Goal: Task Accomplishment & Management: Manage account settings

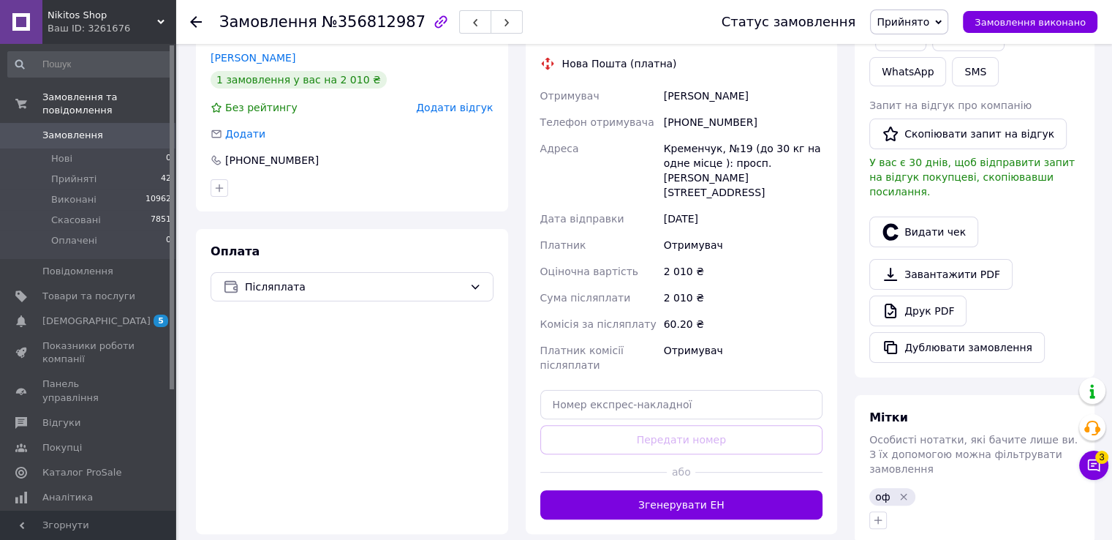
scroll to position [292, 0]
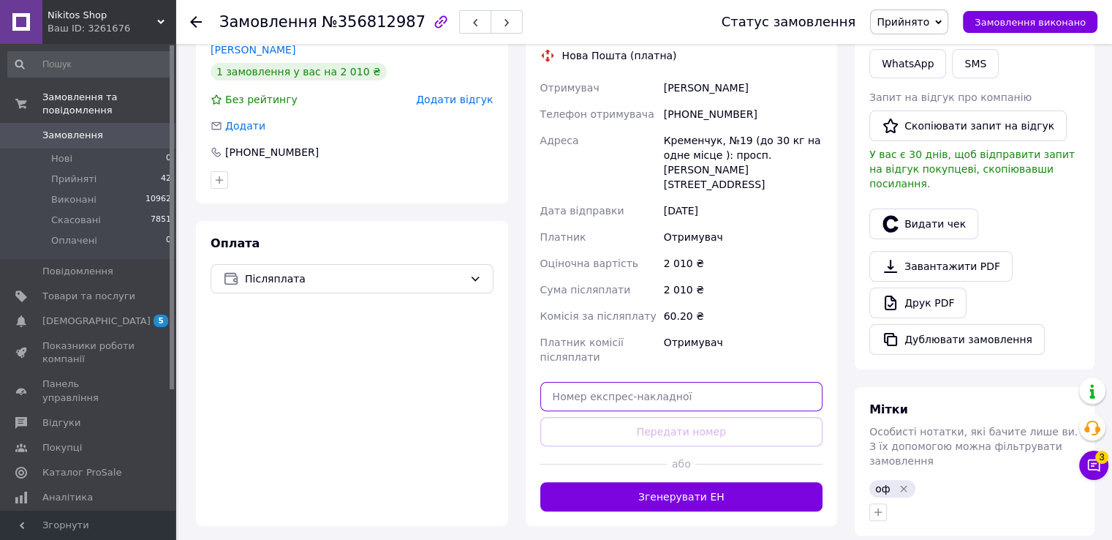
click at [563, 385] on input "text" at bounding box center [681, 396] width 283 height 29
paste input "20451224772183"
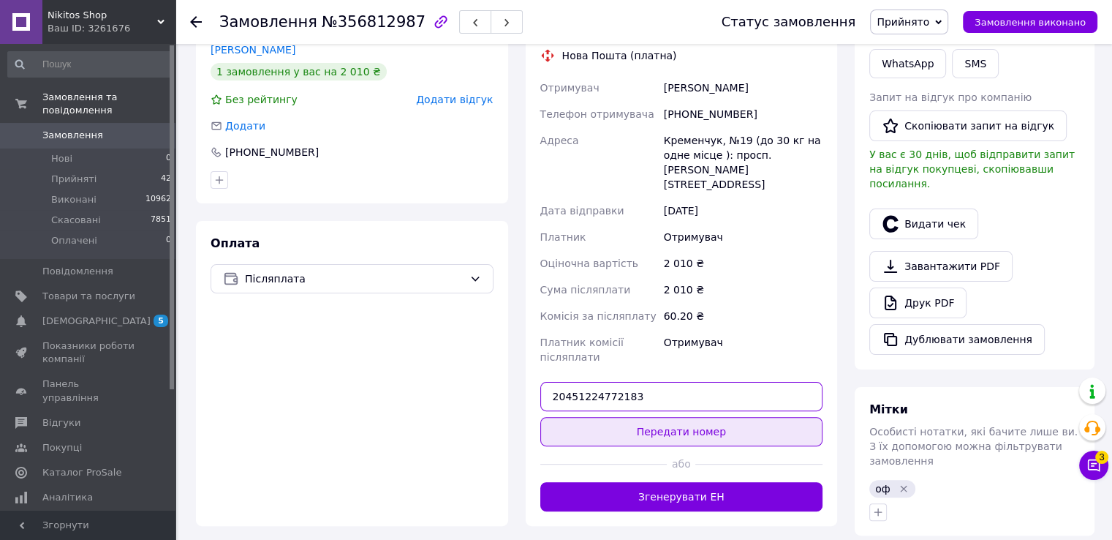
type input "20451224772183"
click at [667, 417] on button "Передати номер" at bounding box center [681, 431] width 283 height 29
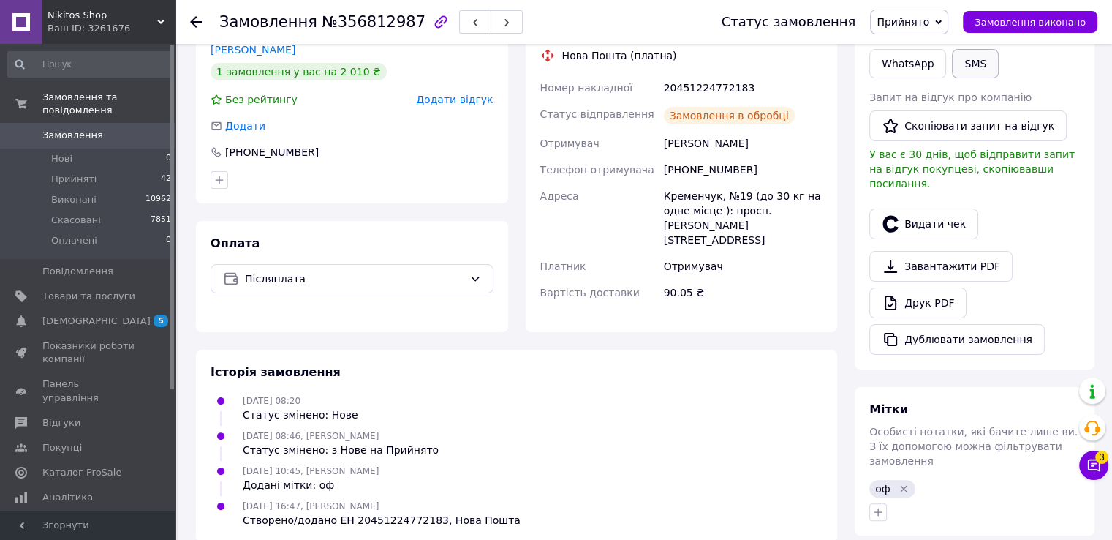
click at [952, 60] on button "SMS" at bounding box center [975, 63] width 47 height 29
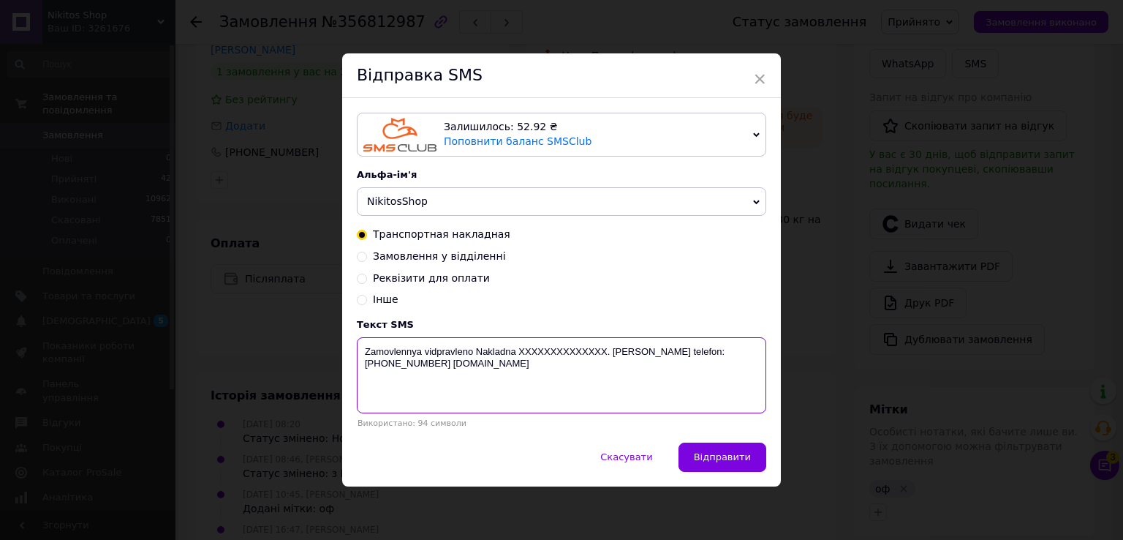
click at [582, 350] on textarea "Zamovlennya vidpravleno Nakladna XXXXXXXXXXXXXX. Nash telefon:+380953341902 nik…" at bounding box center [561, 375] width 409 height 76
paste textarea "20451224772183"
type textarea "Zamovlennya vidpravleno Nakladna 20451224772183. Nash telefon:+380953341902 nik…"
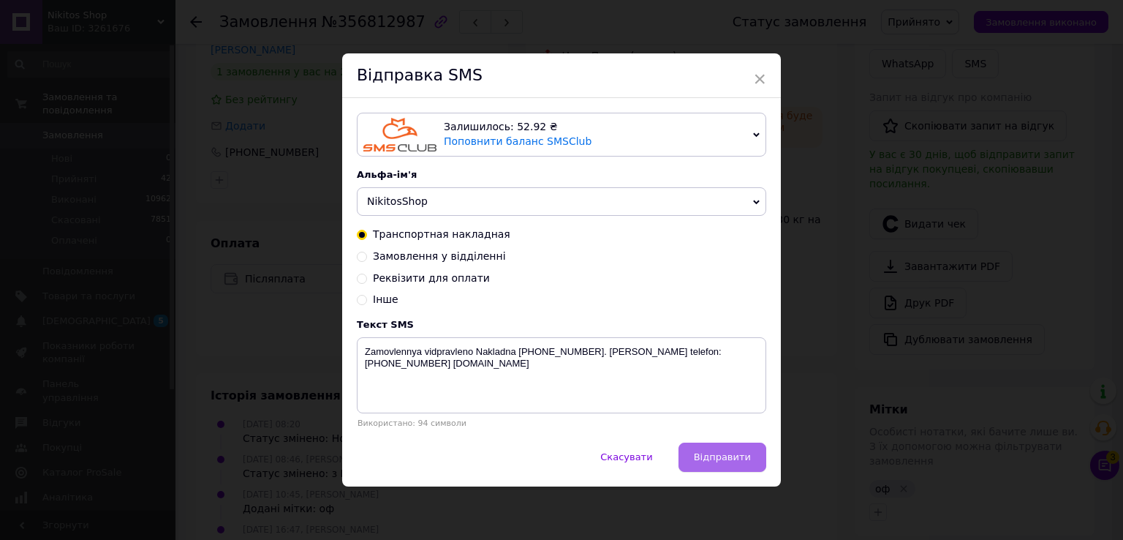
click at [727, 462] on span "Відправити" at bounding box center [722, 456] width 57 height 11
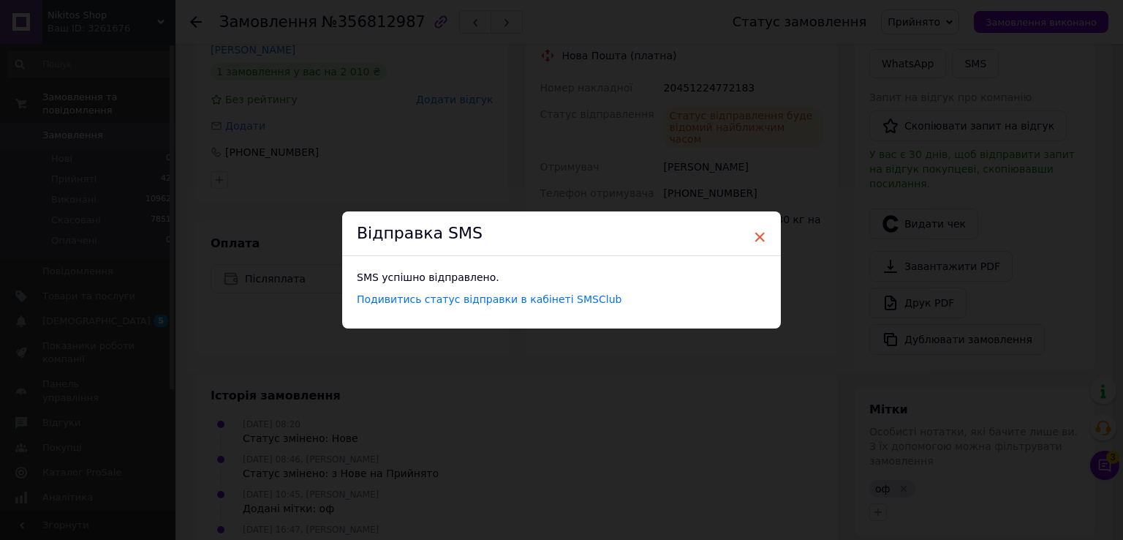
click at [757, 236] on span "×" at bounding box center [759, 236] width 13 height 25
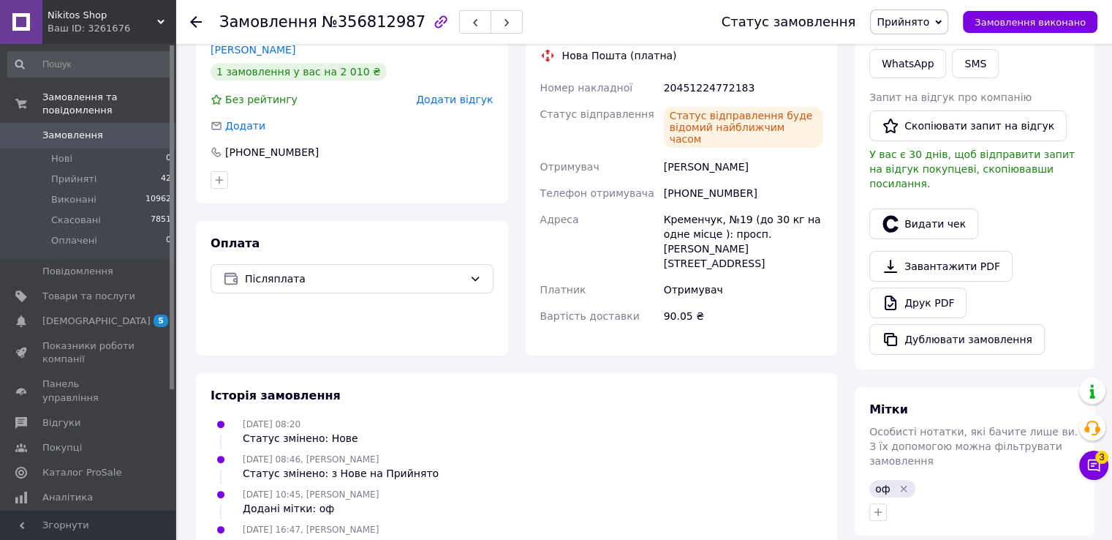
click at [197, 21] on use at bounding box center [196, 22] width 12 height 12
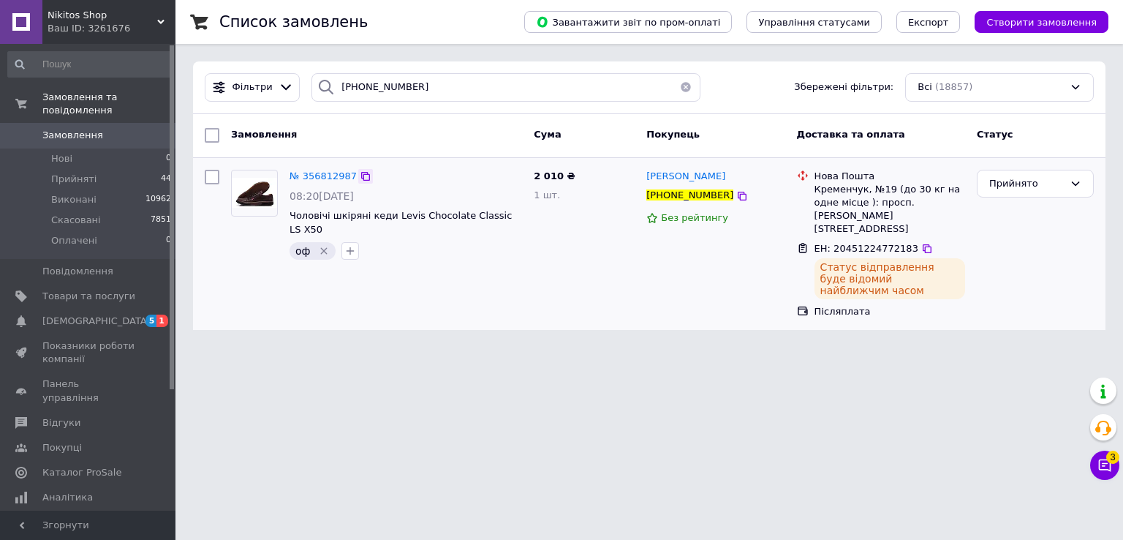
click at [360, 176] on icon at bounding box center [366, 176] width 12 height 12
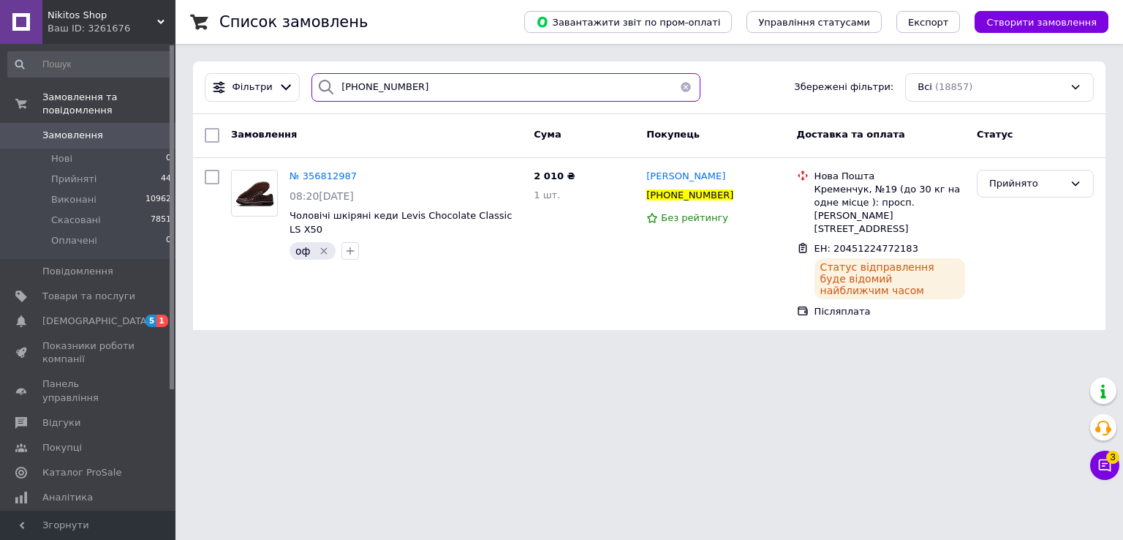
drag, startPoint x: 364, startPoint y: 88, endPoint x: 325, endPoint y: 88, distance: 39.5
click at [325, 88] on div "+380964122482" at bounding box center [505, 87] width 389 height 29
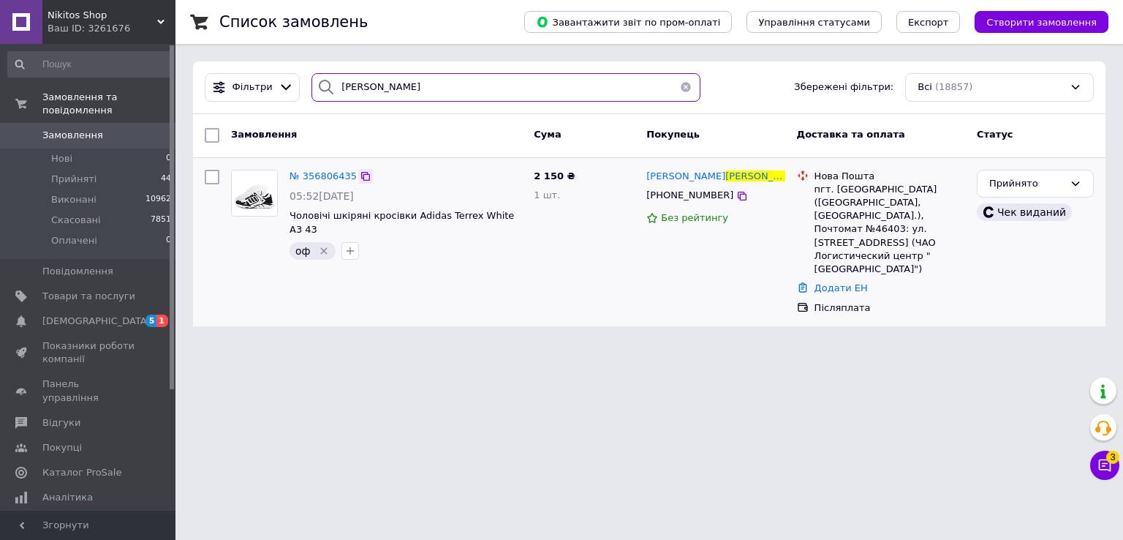
type input "бобок"
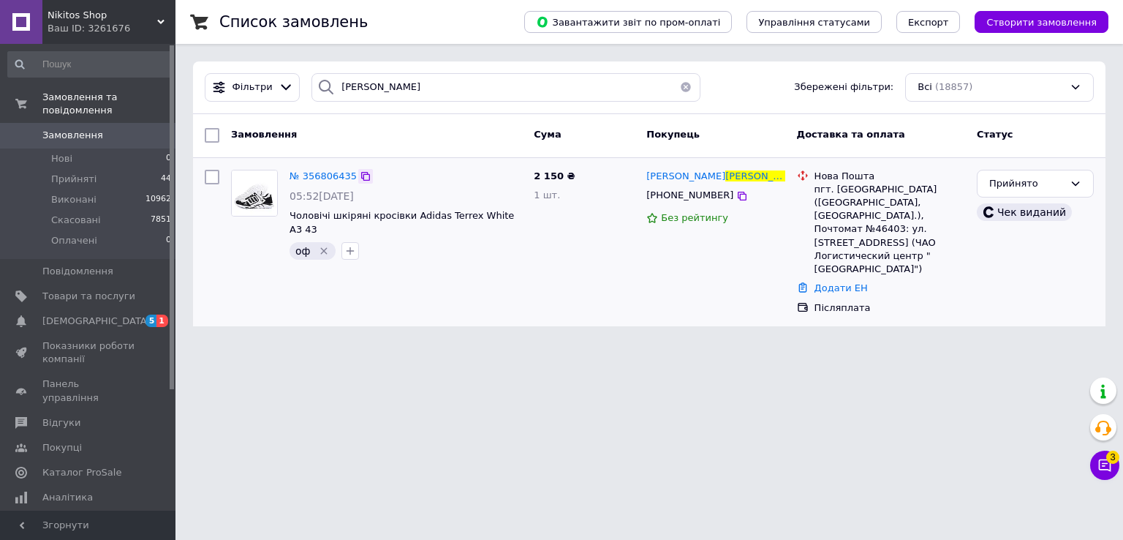
click at [360, 176] on icon at bounding box center [366, 176] width 12 height 12
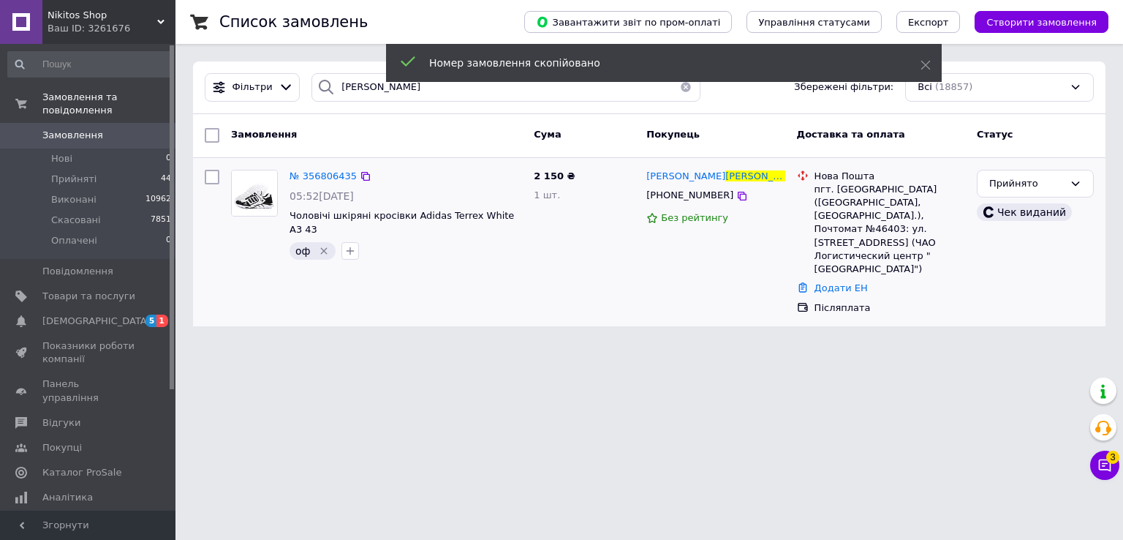
click at [262, 192] on img at bounding box center [254, 192] width 45 height 45
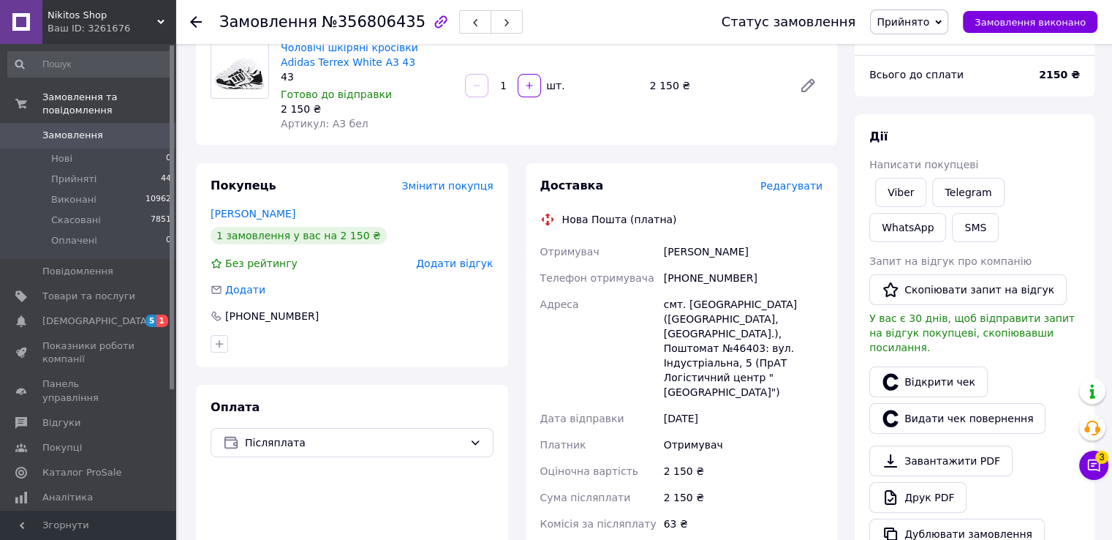
scroll to position [219, 0]
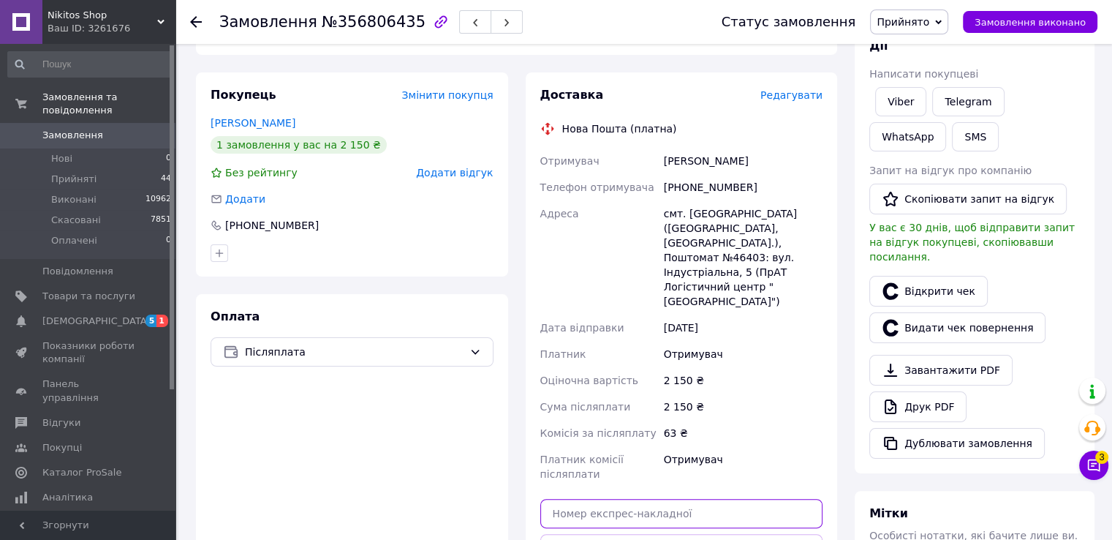
click at [606, 499] on input "text" at bounding box center [681, 513] width 283 height 29
paste input "20451224763748"
type input "20451224763748"
click at [700, 534] on button "Передати номер" at bounding box center [681, 548] width 283 height 29
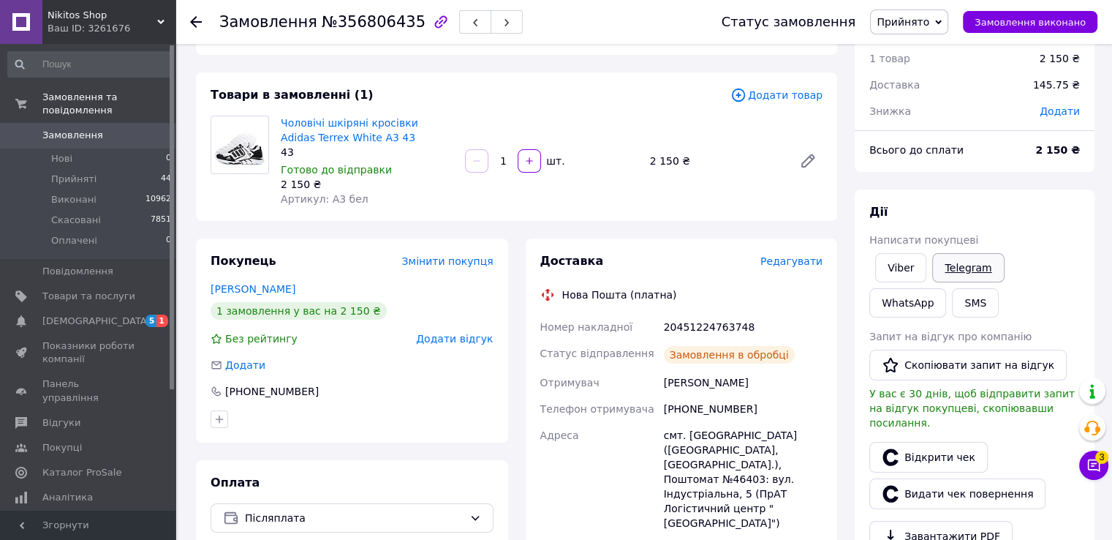
scroll to position [0, 0]
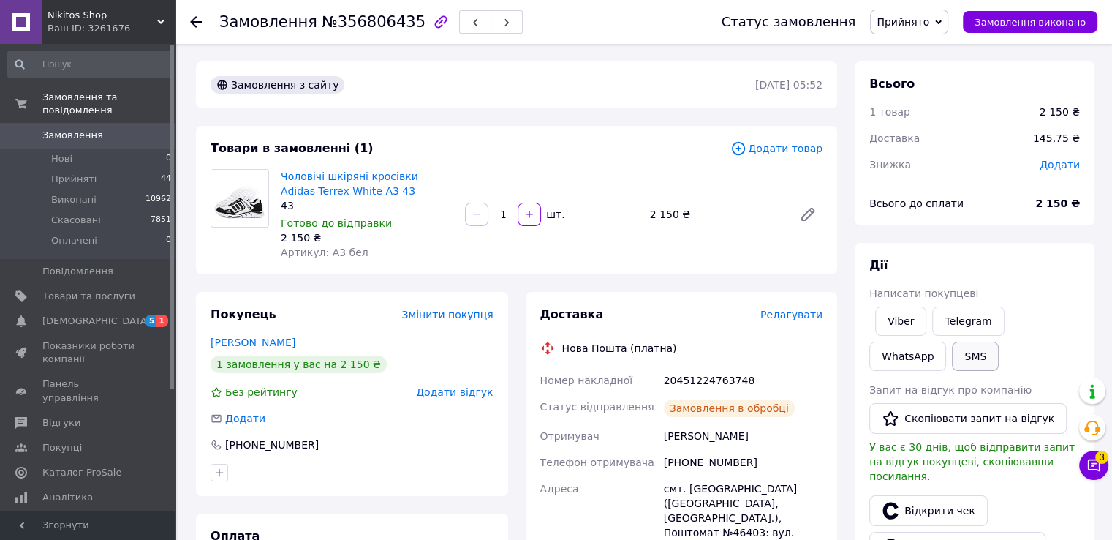
click at [952, 352] on button "SMS" at bounding box center [975, 355] width 47 height 29
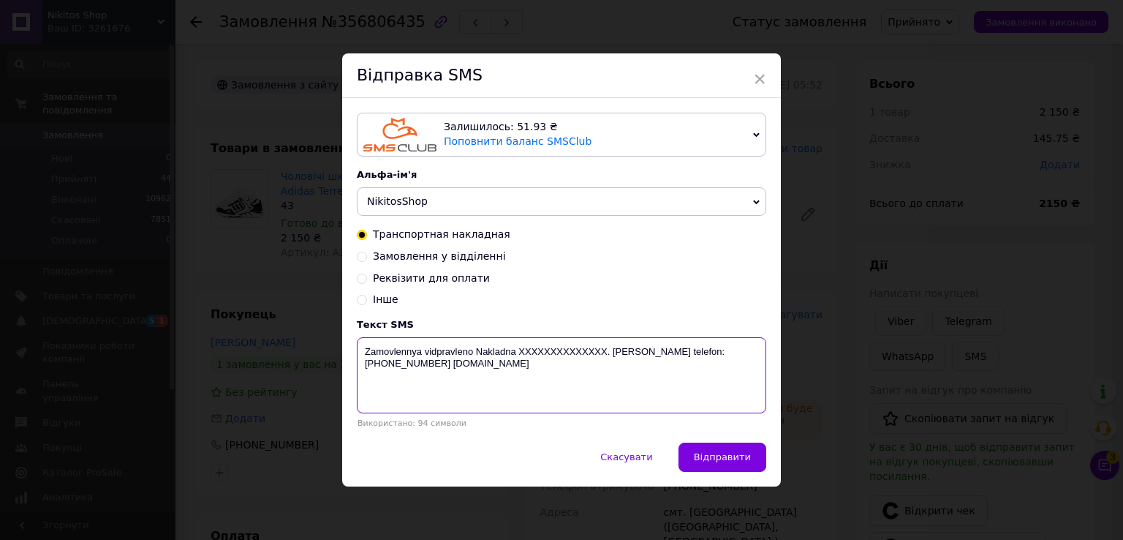
click at [581, 352] on textarea "Zamovlennya vidpravleno Nakladna XXXXXXXXXXXXXX. Nash telefon:+380953341902 nik…" at bounding box center [561, 375] width 409 height 76
paste textarea "20451224763748"
type textarea "Zamovlennya vidpravleno Nakladna 20451224763748. Nash telefon:+380953341902 nik…"
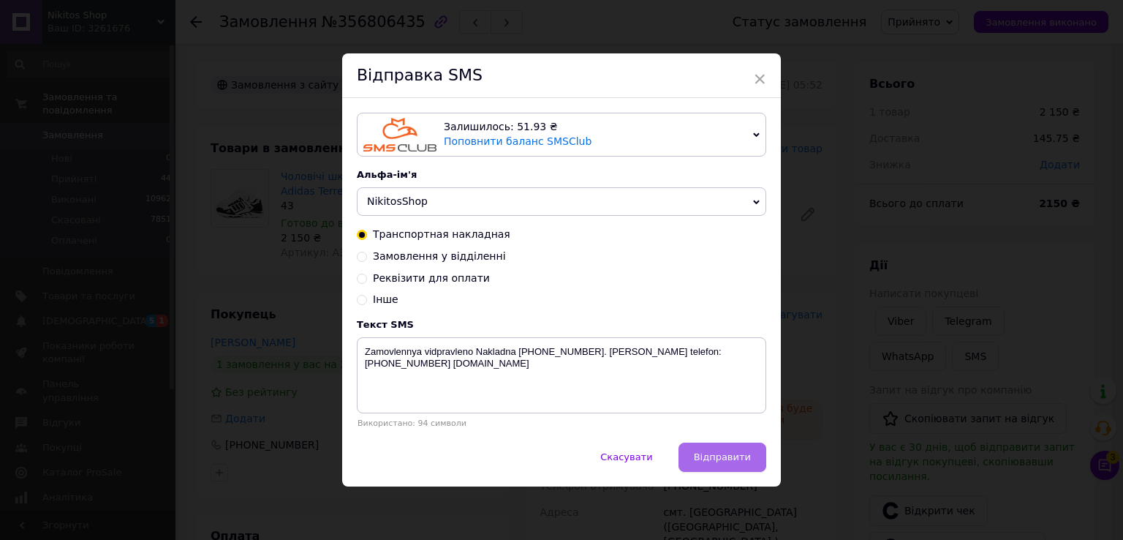
click at [731, 453] on span "Відправити" at bounding box center [722, 456] width 57 height 11
click at [731, 453] on div "Скасувати   Відправити" at bounding box center [561, 464] width 439 height 44
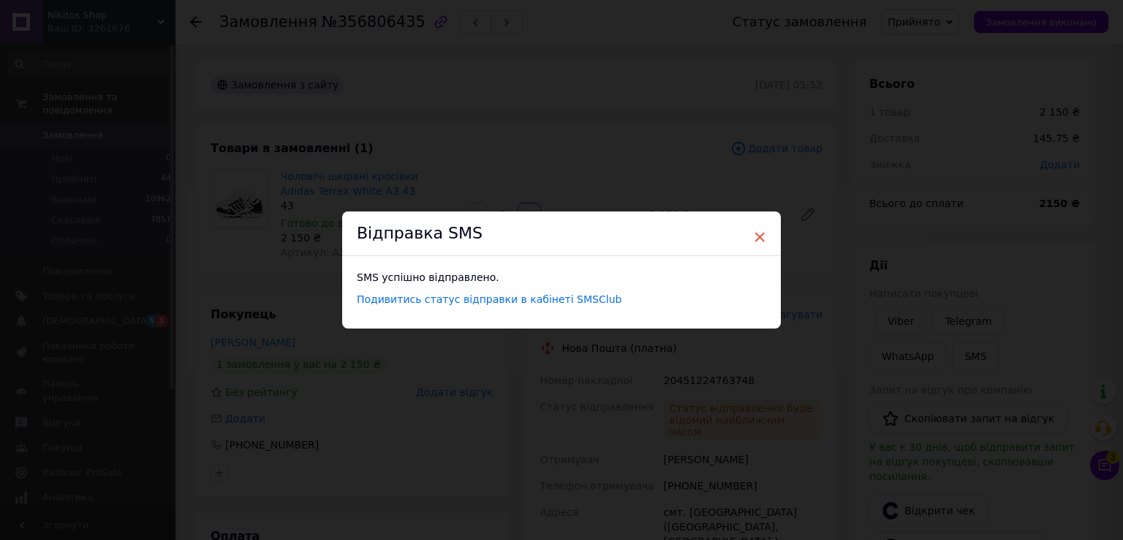
click at [755, 235] on span "×" at bounding box center [759, 236] width 13 height 25
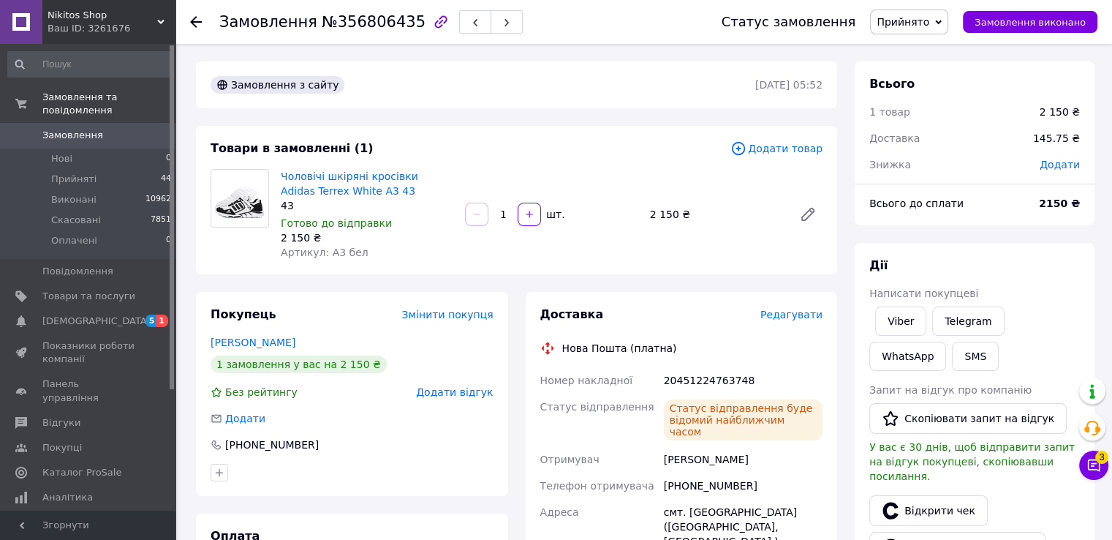
click at [682, 472] on div "+380977948253" at bounding box center [743, 485] width 165 height 26
click at [693, 473] on div "+380977948253" at bounding box center [743, 485] width 165 height 26
copy div "380977948253"
drag, startPoint x: 661, startPoint y: 449, endPoint x: 678, endPoint y: 448, distance: 17.6
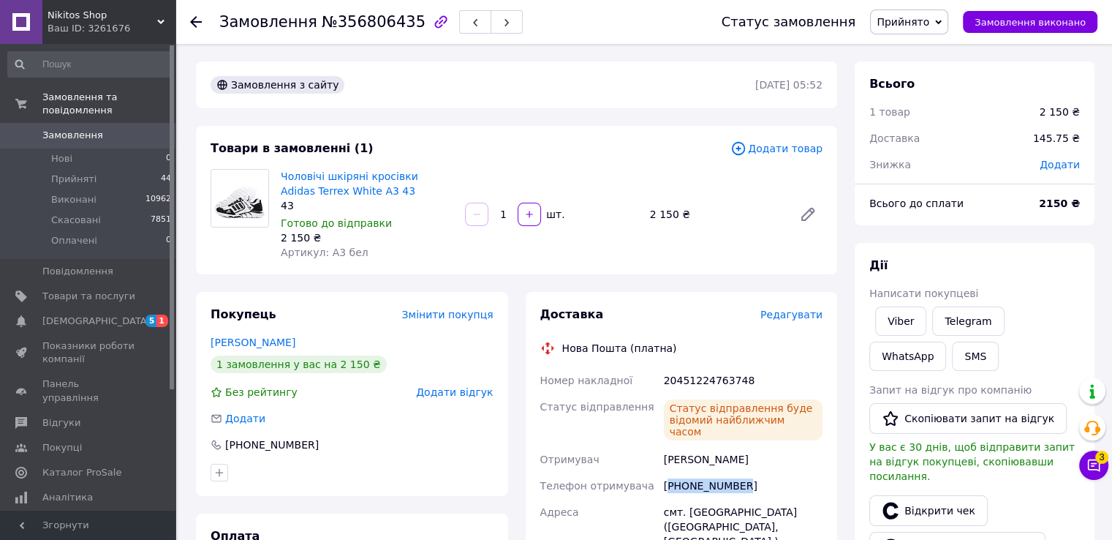
click at [661, 449] on div "Бобок Олександр" at bounding box center [743, 459] width 165 height 26
click at [675, 448] on div "Бобок Олександр" at bounding box center [743, 459] width 165 height 26
click at [744, 446] on div "Бобок Олександр" at bounding box center [743, 459] width 165 height 26
click at [661, 447] on div "Бобок Олександр" at bounding box center [743, 459] width 165 height 26
drag, startPoint x: 661, startPoint y: 447, endPoint x: 673, endPoint y: 448, distance: 12.5
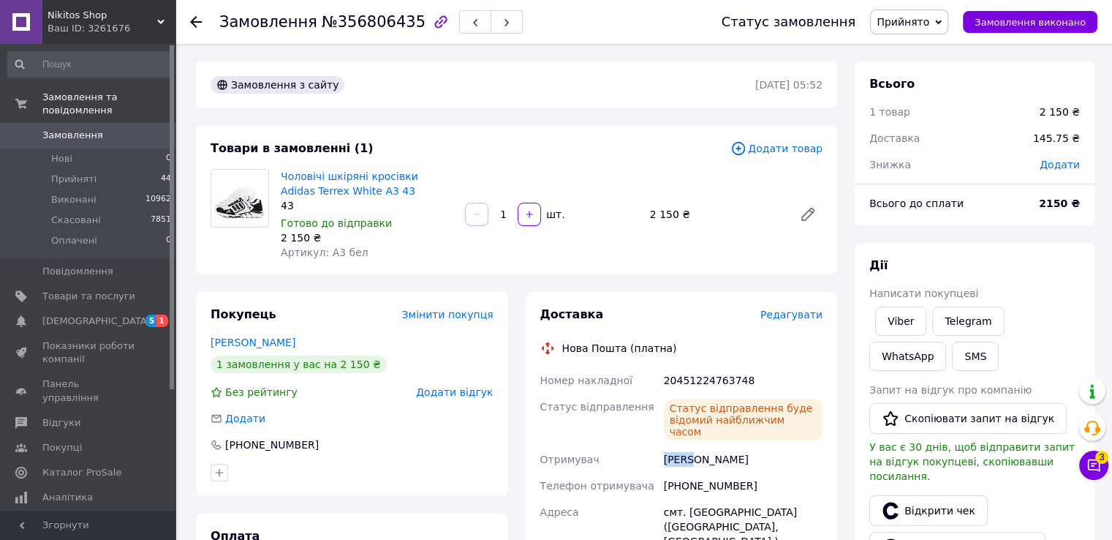
click at [667, 447] on div "Бобок Олександр" at bounding box center [743, 459] width 165 height 26
drag, startPoint x: 708, startPoint y: 448, endPoint x: 736, endPoint y: 448, distance: 28.5
click at [715, 448] on div "Бобок Олександр" at bounding box center [743, 459] width 165 height 26
drag, startPoint x: 736, startPoint y: 448, endPoint x: 746, endPoint y: 448, distance: 9.5
click at [737, 448] on div "Бобок Олександр" at bounding box center [743, 459] width 165 height 26
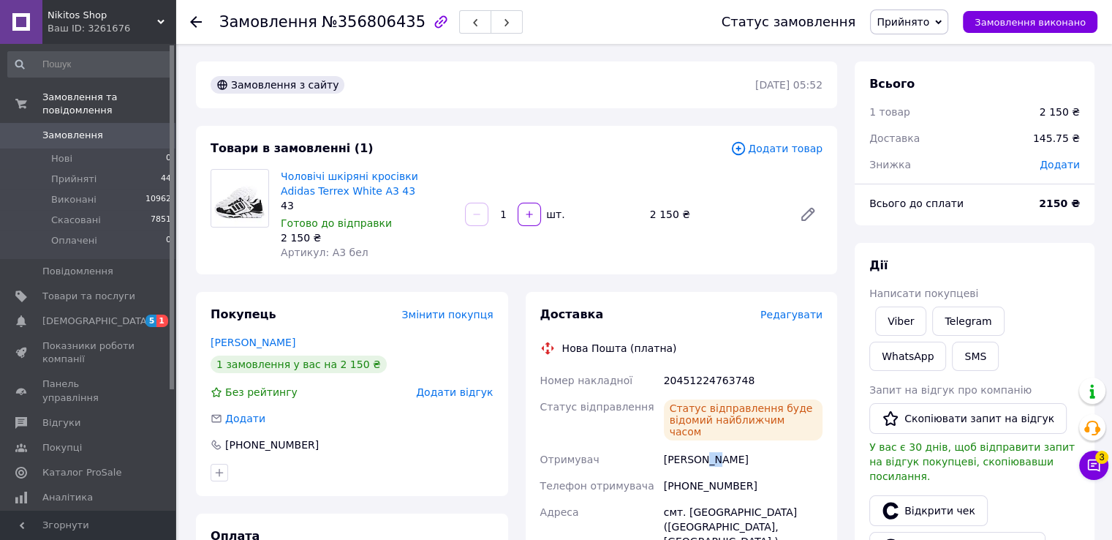
click at [746, 448] on div "Бобок Олександр" at bounding box center [743, 459] width 165 height 26
drag, startPoint x: 663, startPoint y: 445, endPoint x: 732, endPoint y: 448, distance: 68.8
click at [711, 448] on div "Бобок Олександр" at bounding box center [743, 459] width 165 height 26
click at [734, 448] on div "Бобок Олександр" at bounding box center [743, 459] width 165 height 26
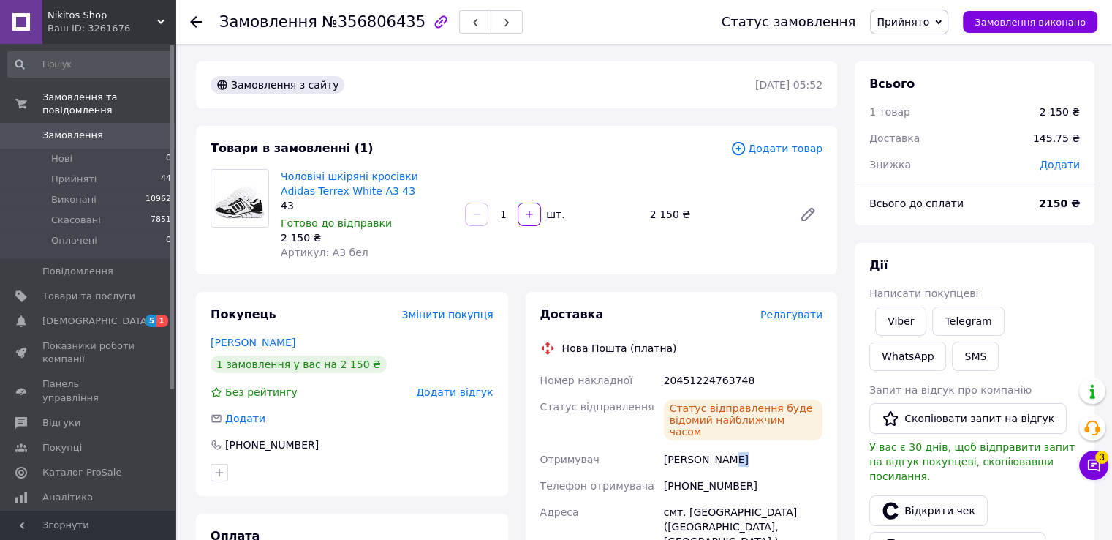
click at [753, 447] on div "Бобок Олександр" at bounding box center [743, 459] width 165 height 26
drag, startPoint x: 665, startPoint y: 448, endPoint x: 749, endPoint y: 450, distance: 84.8
click at [749, 450] on div "Бобок Олександр" at bounding box center [743, 459] width 165 height 26
click at [712, 451] on div "Бобок Олександр" at bounding box center [743, 459] width 165 height 26
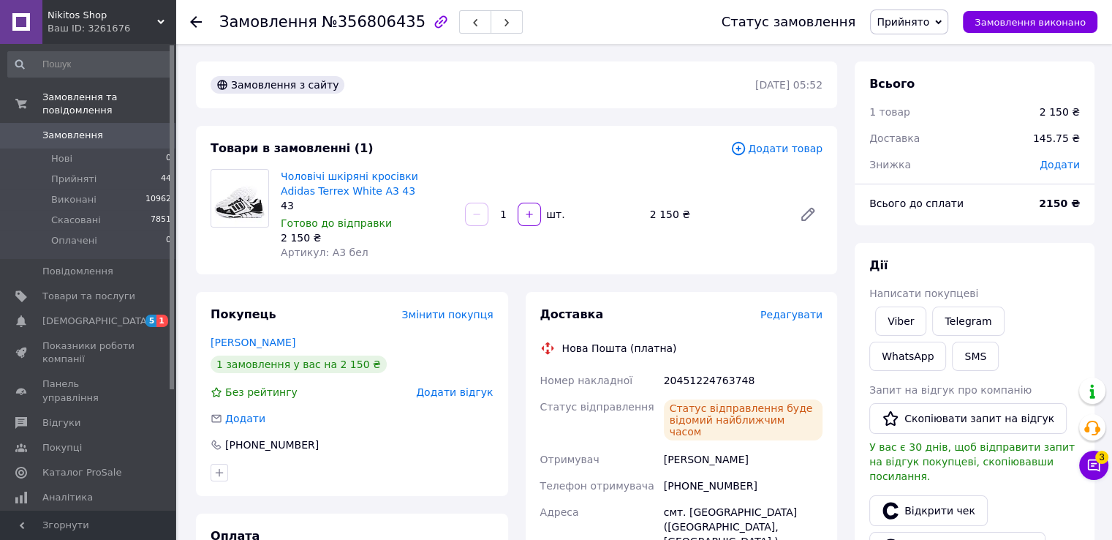
click at [712, 451] on div "Бобок Олександр" at bounding box center [743, 459] width 165 height 26
click at [689, 451] on div "Бобок Олександр" at bounding box center [743, 459] width 165 height 26
click at [681, 452] on div "Бобок Олександр" at bounding box center [743, 459] width 165 height 26
drag, startPoint x: 665, startPoint y: 447, endPoint x: 675, endPoint y: 449, distance: 9.6
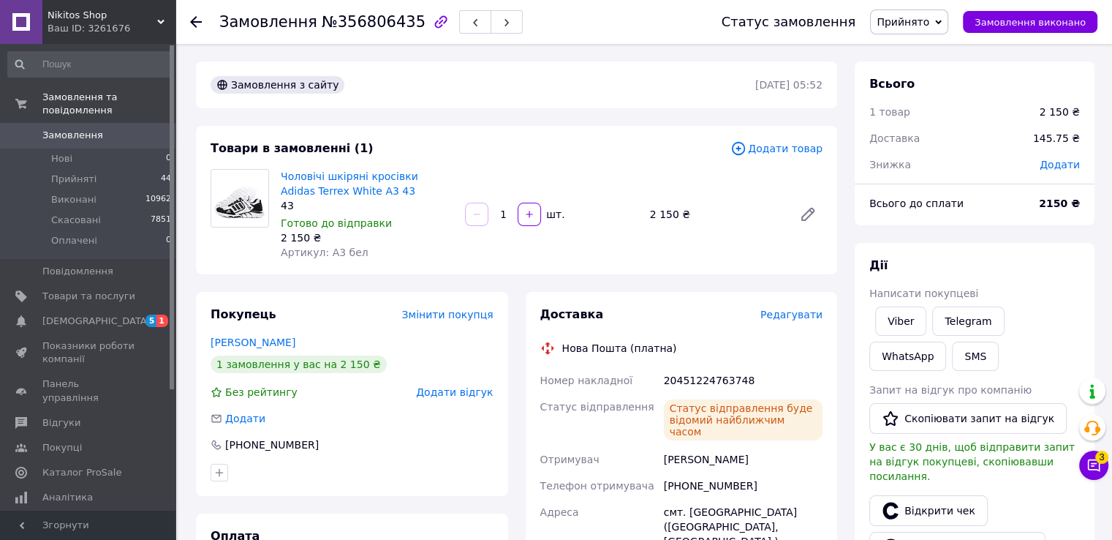
click at [669, 448] on div "Бобок Олександр" at bounding box center [743, 459] width 165 height 26
drag, startPoint x: 749, startPoint y: 451, endPoint x: 728, endPoint y: 449, distance: 20.6
click at [749, 450] on div "Бобок Олександр" at bounding box center [743, 459] width 165 height 26
drag, startPoint x: 665, startPoint y: 446, endPoint x: 756, endPoint y: 444, distance: 91.4
click at [756, 446] on div "Бобок Олександр" at bounding box center [743, 459] width 165 height 26
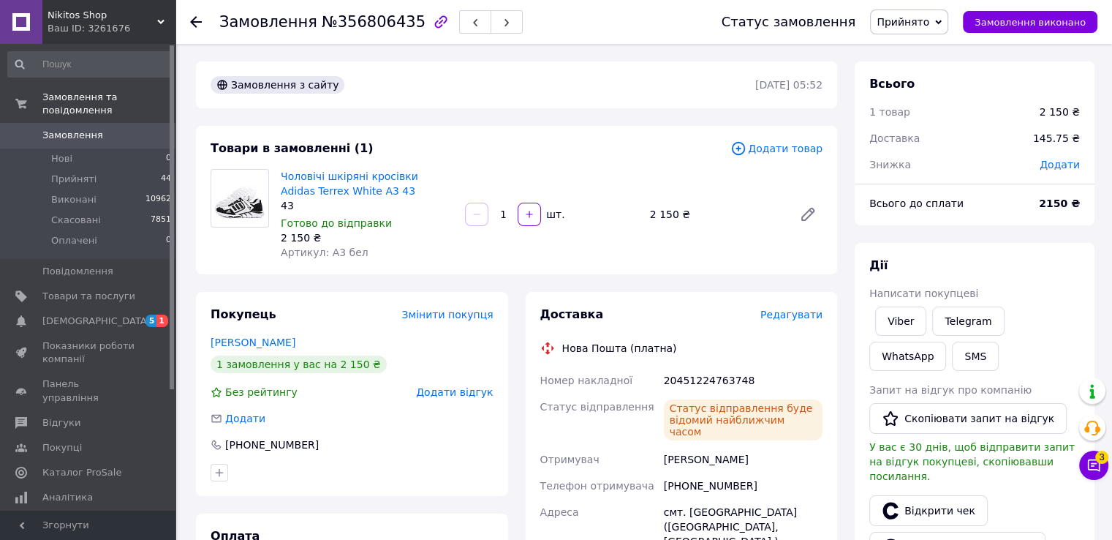
copy div "Бобок Олександр"
click at [194, 20] on icon at bounding box center [196, 22] width 12 height 12
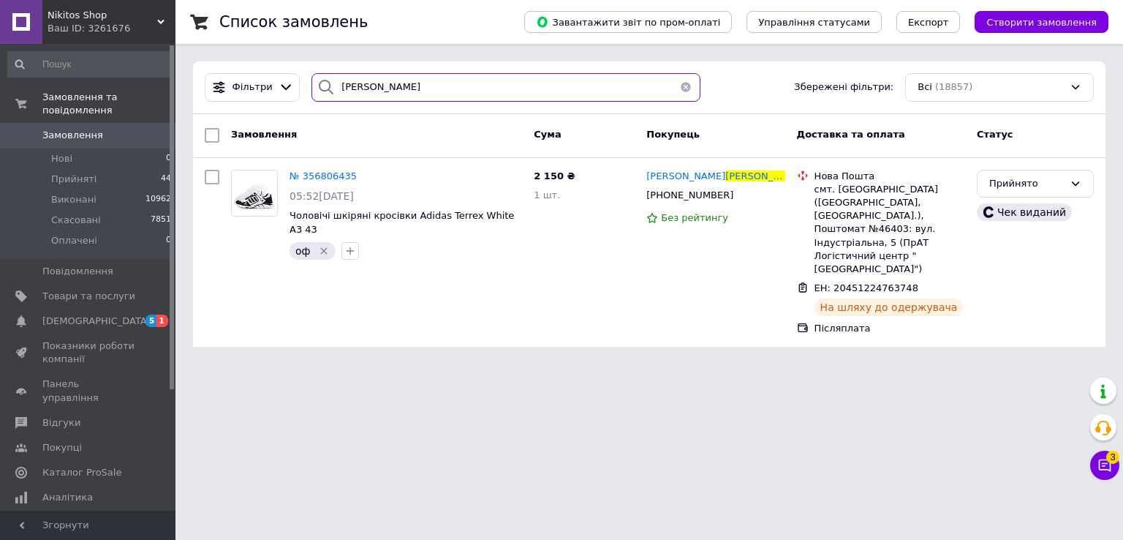
drag, startPoint x: 373, startPoint y: 83, endPoint x: 305, endPoint y: 77, distance: 68.3
click at [311, 77] on div "[PERSON_NAME]" at bounding box center [505, 87] width 389 height 29
paste input "[PHONE_NUMBER]"
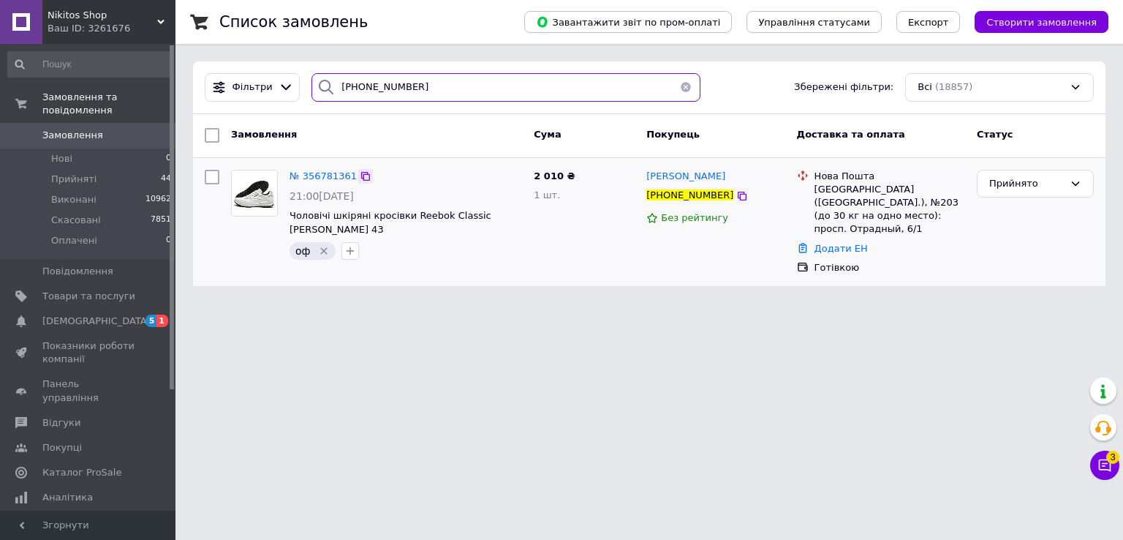
type input "+380953157092"
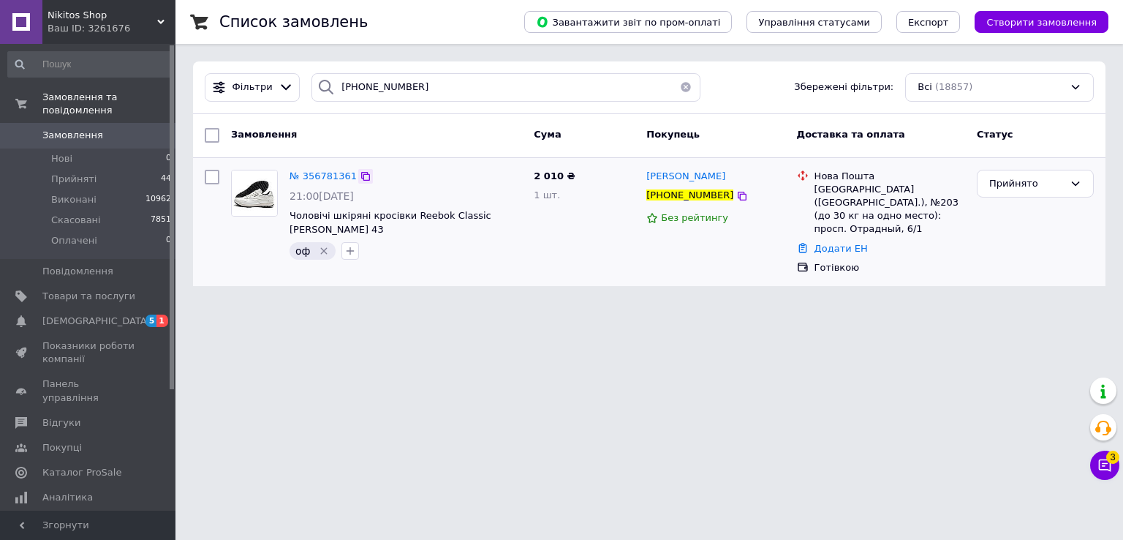
click at [360, 175] on icon at bounding box center [366, 176] width 12 height 12
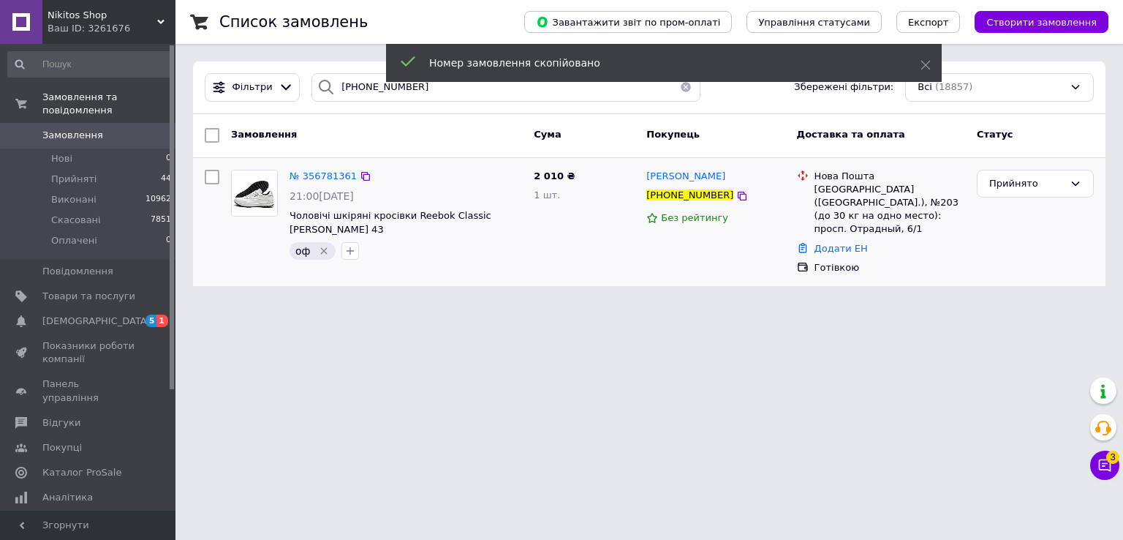
click at [260, 191] on img at bounding box center [254, 192] width 45 height 45
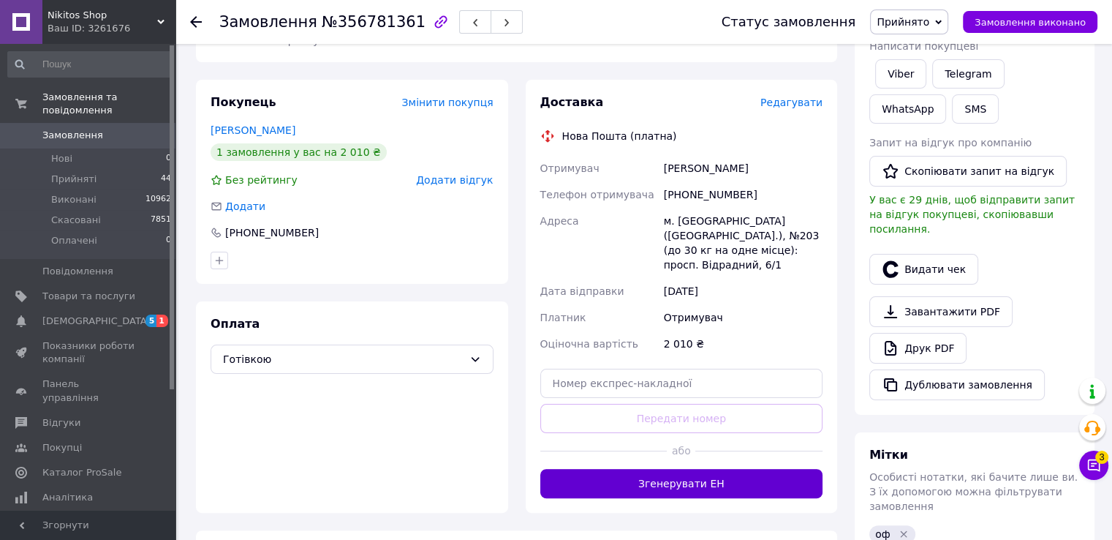
scroll to position [366, 0]
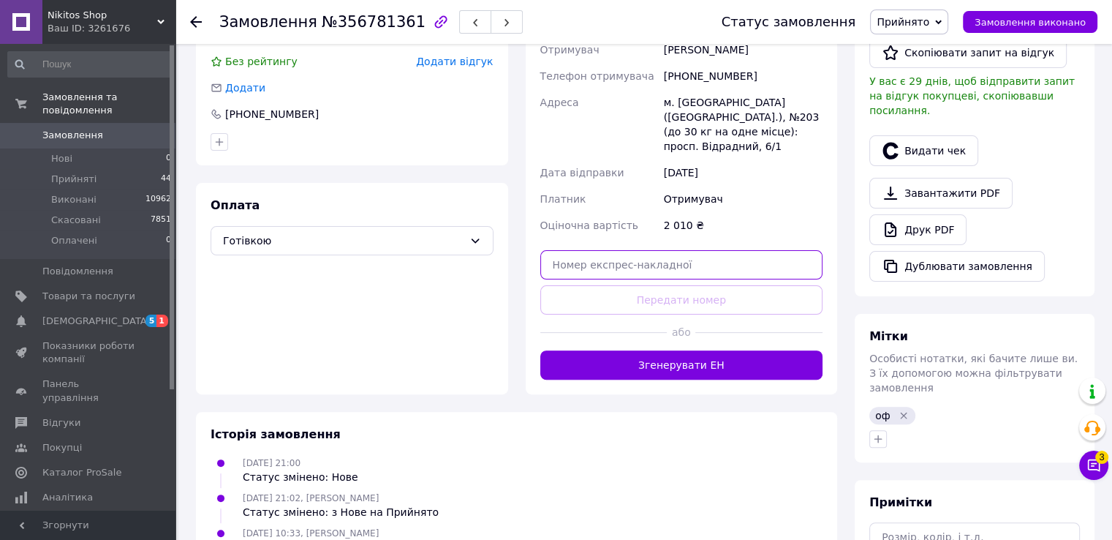
click at [576, 250] on input "text" at bounding box center [681, 264] width 283 height 29
paste input "20451224757395"
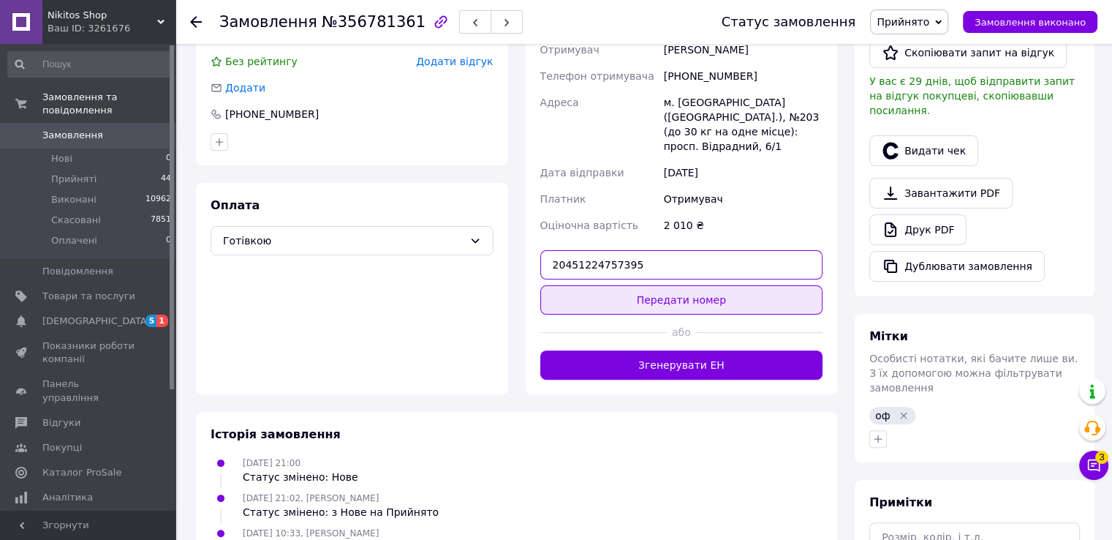
type input "20451224757395"
click at [705, 285] on button "Передати номер" at bounding box center [681, 299] width 283 height 29
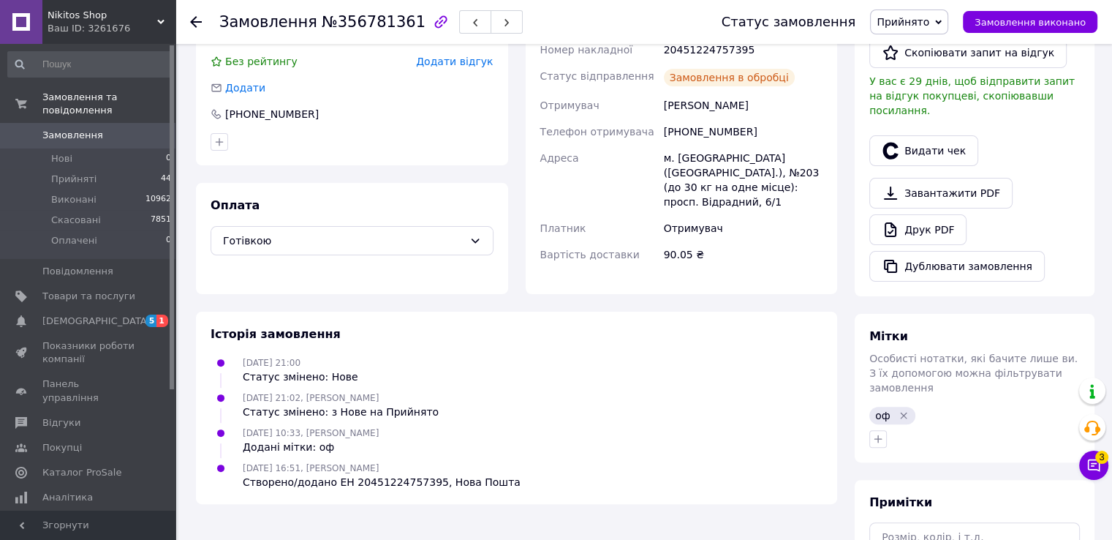
scroll to position [146, 0]
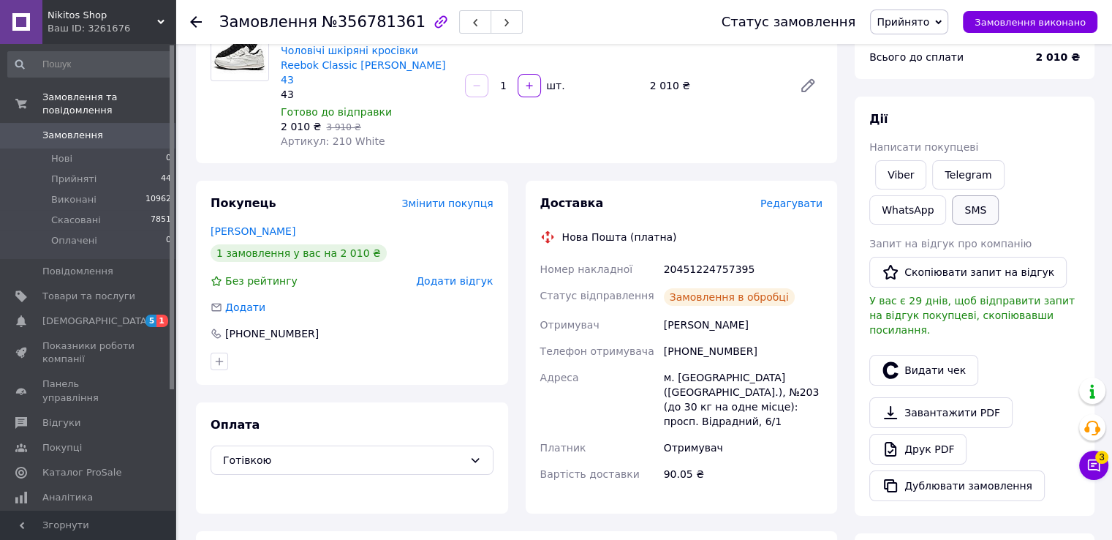
click at [952, 200] on button "SMS" at bounding box center [975, 209] width 47 height 29
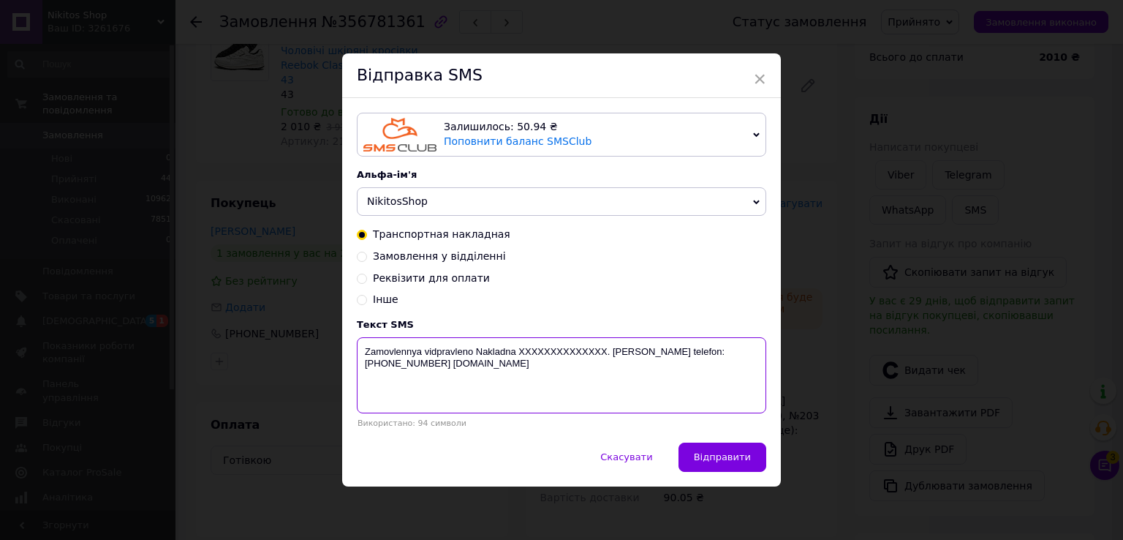
click at [565, 348] on textarea "Zamovlennya vidpravleno Nakladna XXXXXXXXXXXXXX. Nash telefon:+380953341902 nik…" at bounding box center [561, 375] width 409 height 76
paste textarea "20451224757395"
type textarea "Zamovlennya vidpravleno Nakladna 20451224757395. Nash telefon:+380953341902 nik…"
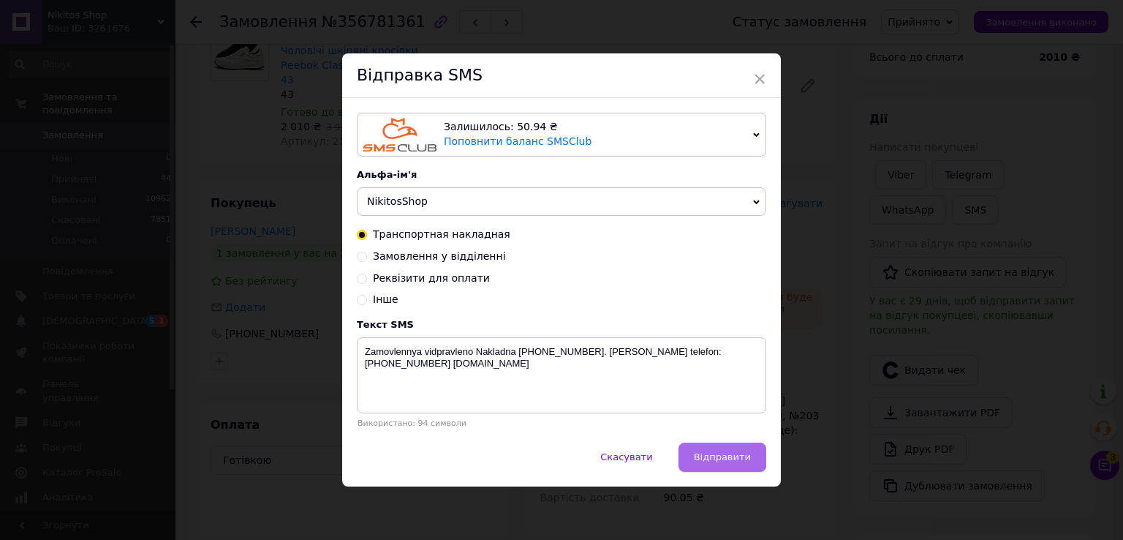
click at [697, 451] on button "Відправити" at bounding box center [722, 456] width 88 height 29
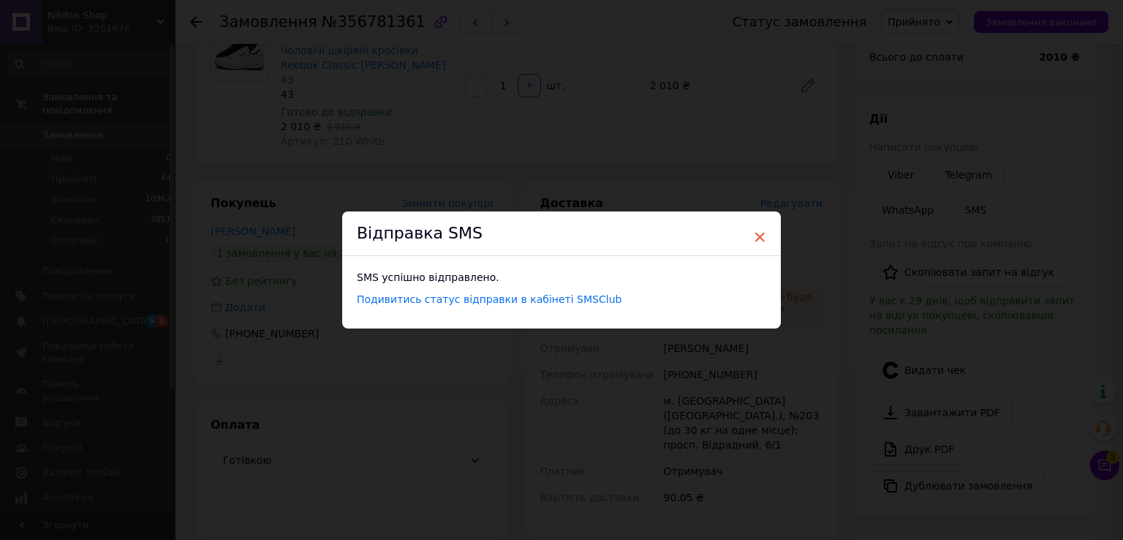
click at [755, 235] on span "×" at bounding box center [759, 236] width 13 height 25
click at [755, 235] on div "Доставка Редагувати Нова Пошта (платна) Номер накладної 20451224757395 Статус в…" at bounding box center [681, 358] width 283 height 327
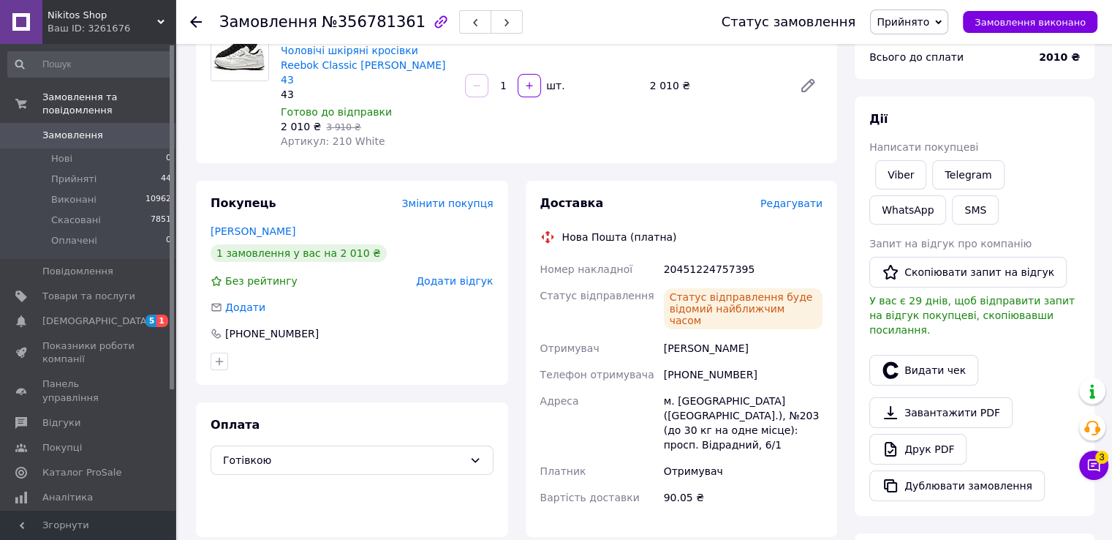
click at [197, 21] on use at bounding box center [196, 22] width 12 height 12
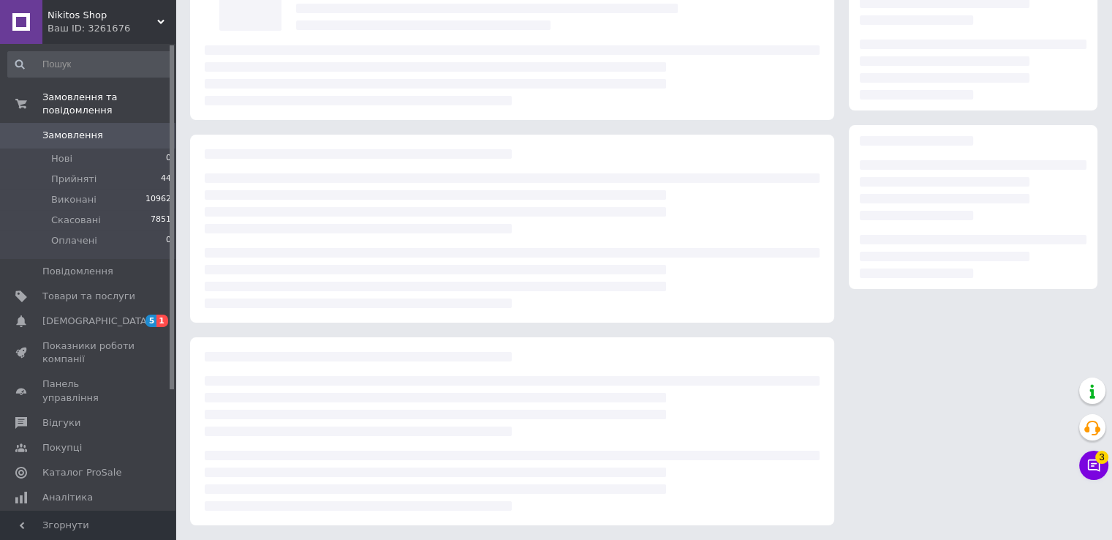
click at [197, 21] on div at bounding box center [512, 25] width 644 height 190
